Goal: Task Accomplishment & Management: Manage account settings

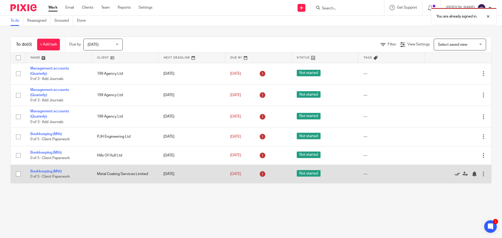
click at [455, 174] on icon at bounding box center [457, 173] width 5 height 5
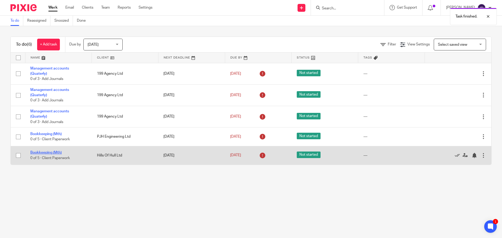
click at [52, 152] on link "Bookkeeping (Mth)" at bounding box center [45, 153] width 31 height 4
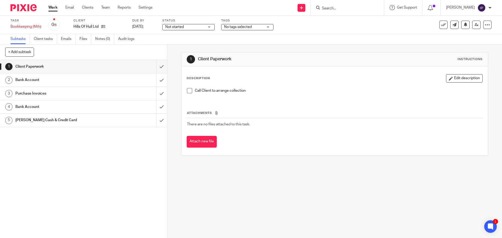
click at [441, 25] on icon at bounding box center [443, 24] width 5 height 5
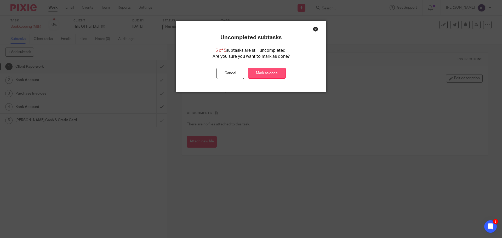
click at [261, 74] on link "Mark as done" at bounding box center [267, 73] width 38 height 11
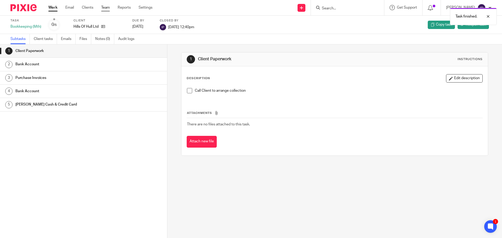
click at [103, 7] on link "Team" at bounding box center [105, 7] width 9 height 5
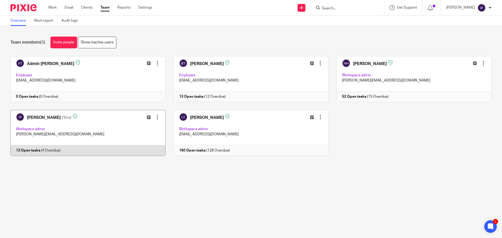
click at [30, 149] on link at bounding box center [83, 133] width 163 height 46
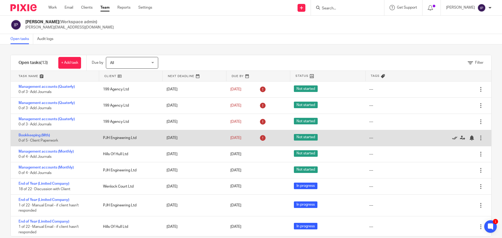
click at [452, 137] on icon at bounding box center [454, 137] width 5 height 5
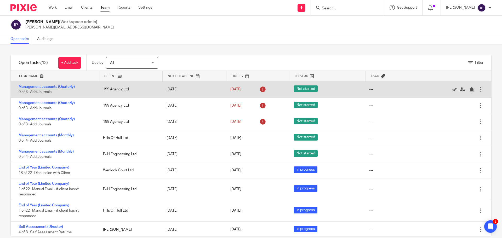
click at [59, 87] on link "Management accounts (Quaterly)" at bounding box center [47, 87] width 56 height 4
